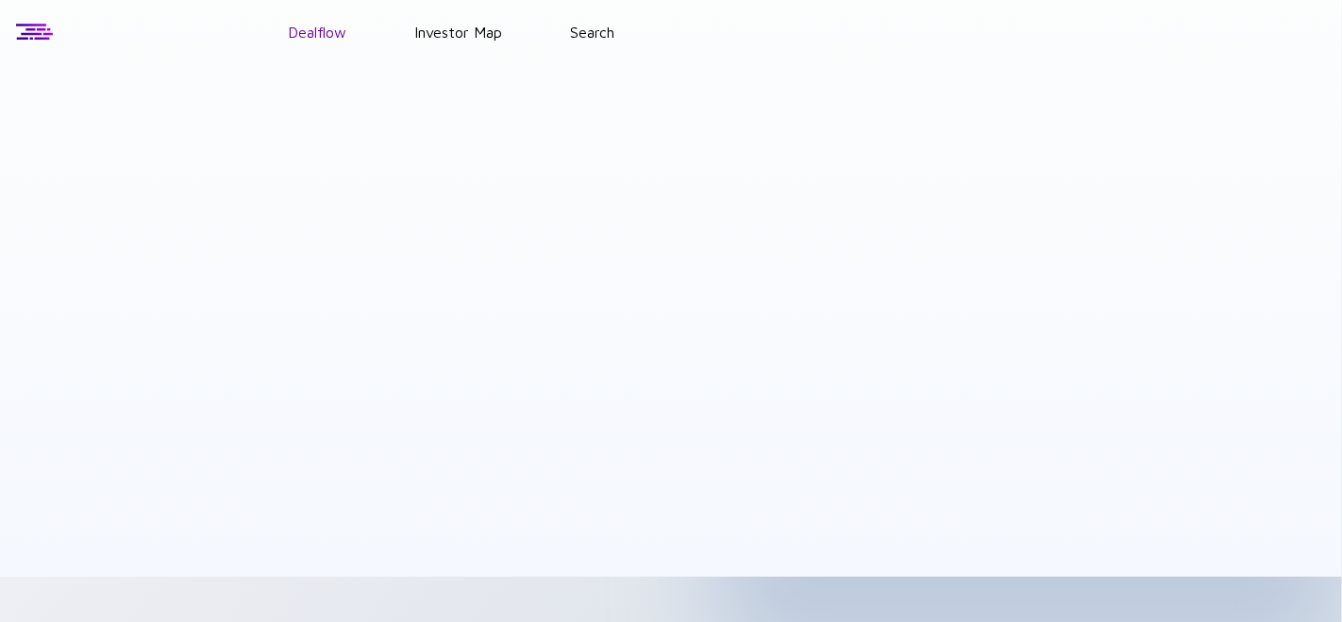
click at [315, 32] on link "Dealflow" at bounding box center [317, 32] width 59 height 17
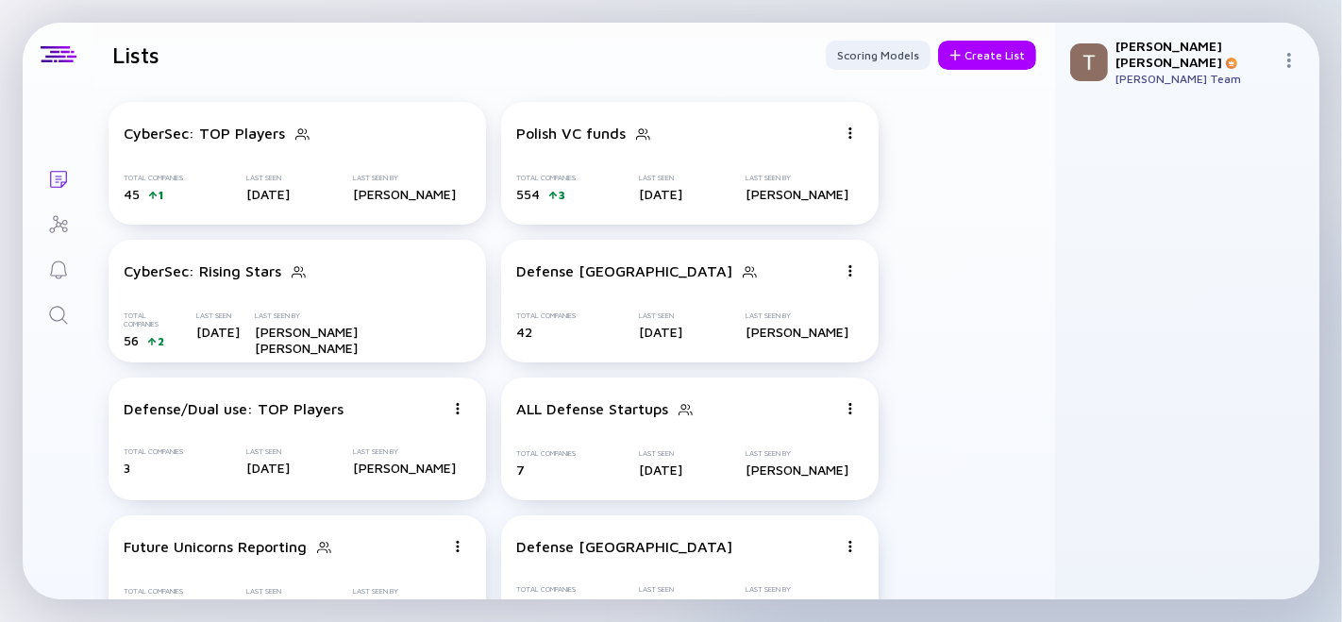
click at [43, 313] on link "Search" at bounding box center [58, 313] width 71 height 45
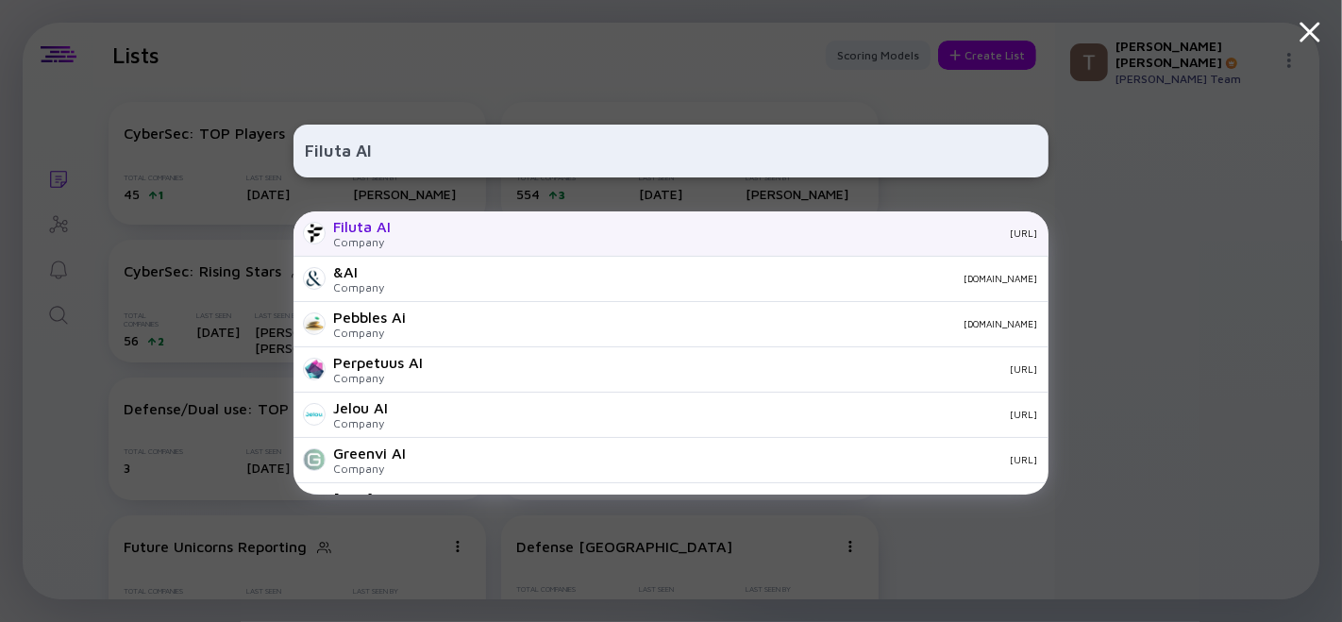
type input "Filuta AI"
click at [414, 241] on div "Filuta AI Company [URL]" at bounding box center [671, 233] width 755 height 45
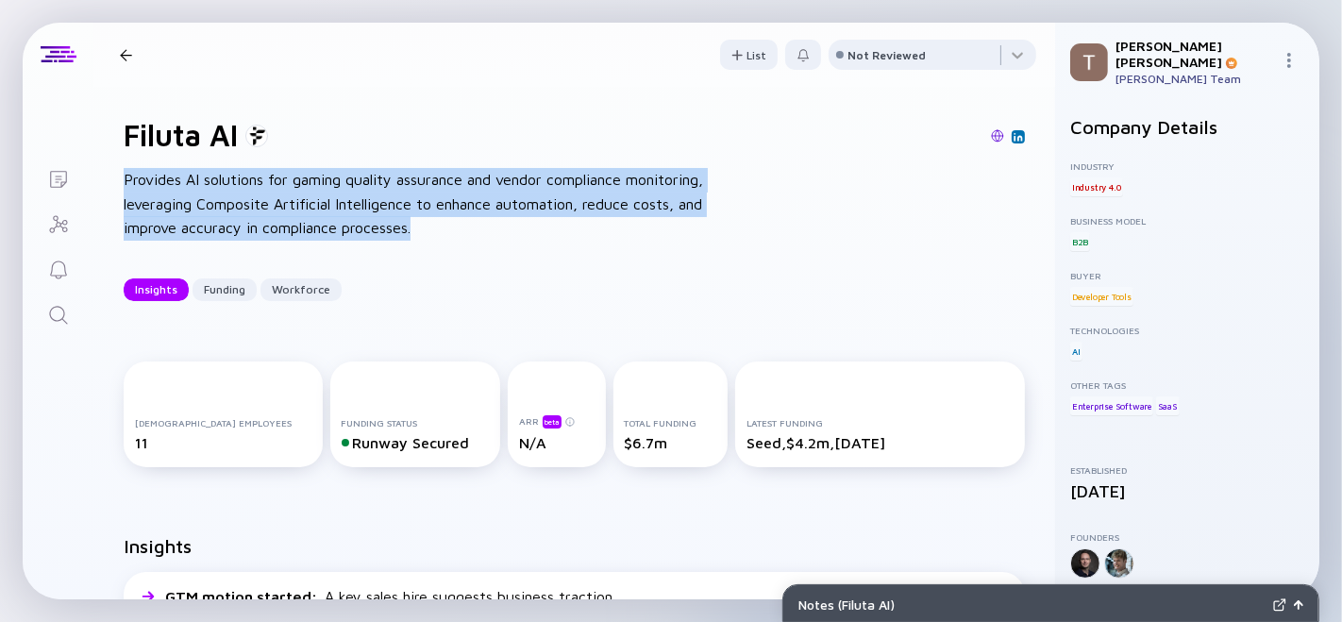
drag, startPoint x: 124, startPoint y: 181, endPoint x: 425, endPoint y: 236, distance: 306.0
click at [425, 236] on div "Filuta AI Provides AI solutions for gaming quality assurance and vendor complia…" at bounding box center [574, 209] width 962 height 244
copy div "Provides AI solutions for gaming quality assurance and vendor compliance monito…"
